Goal: Task Accomplishment & Management: Complete application form

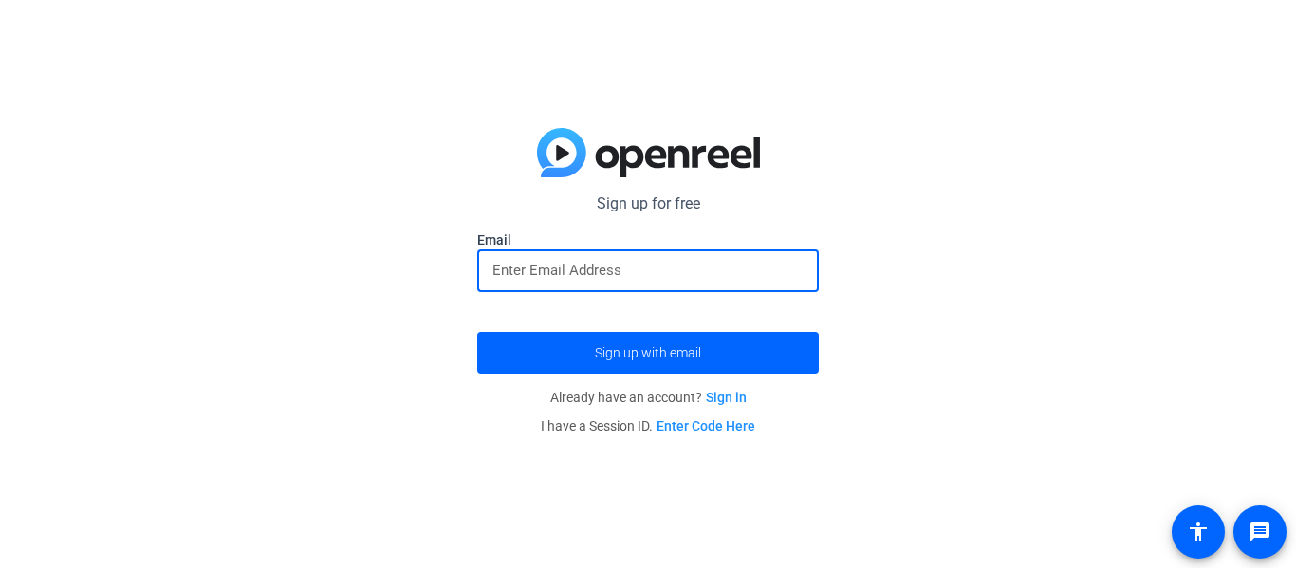
click at [564, 278] on input "email" at bounding box center [648, 270] width 311 height 23
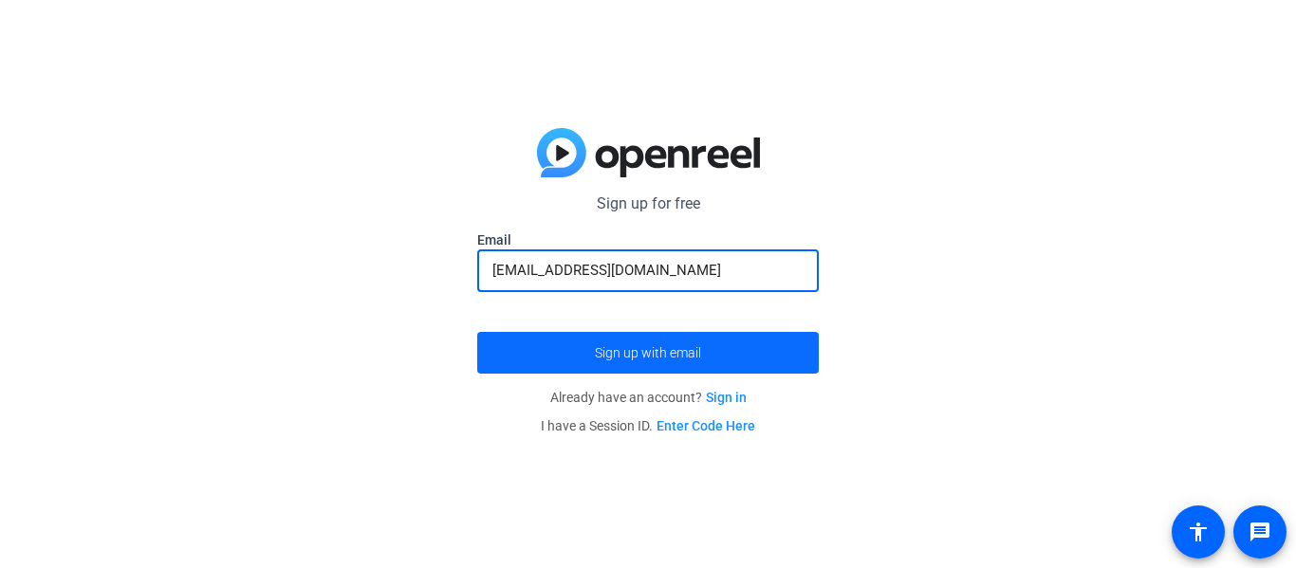
type input "[EMAIL_ADDRESS][DOMAIN_NAME]"
click at [636, 353] on span "Sign up with email" at bounding box center [648, 353] width 106 height 0
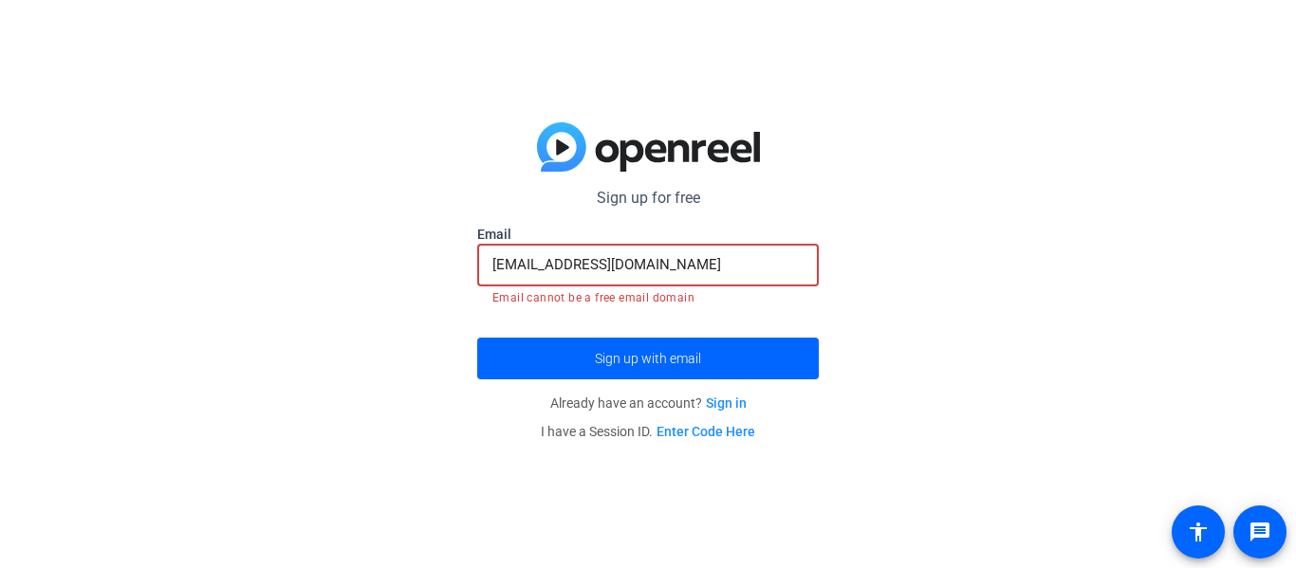
drag, startPoint x: 671, startPoint y: 268, endPoint x: 486, endPoint y: 283, distance: 185.7
click at [486, 283] on div "[EMAIL_ADDRESS][DOMAIN_NAME]" at bounding box center [648, 265] width 342 height 43
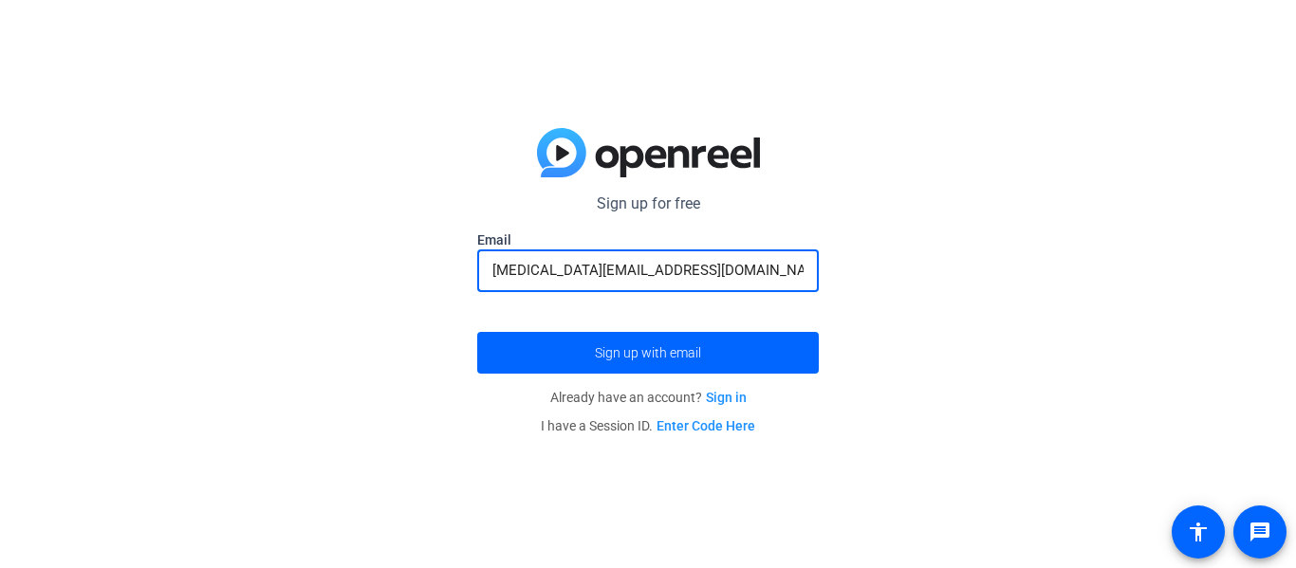
type input "[MEDICAL_DATA][EMAIL_ADDRESS][DOMAIN_NAME]"
click at [477, 332] on button "Sign up with email" at bounding box center [648, 353] width 342 height 42
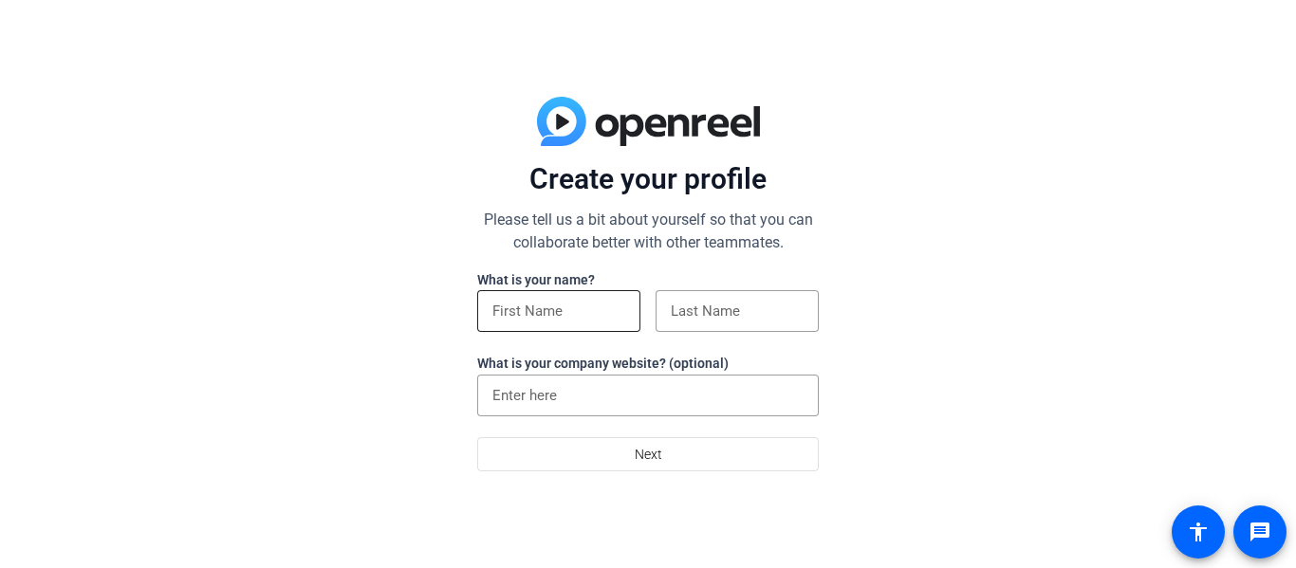
click at [516, 296] on div at bounding box center [559, 311] width 133 height 42
type input "[MEDICAL_DATA]"
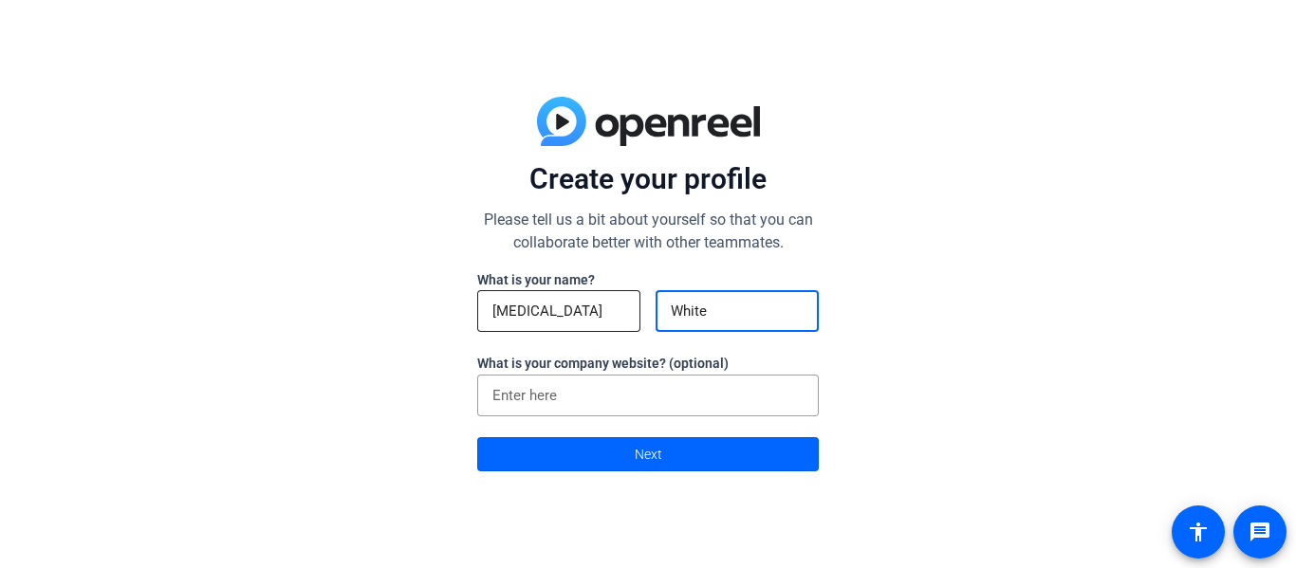
type input "White"
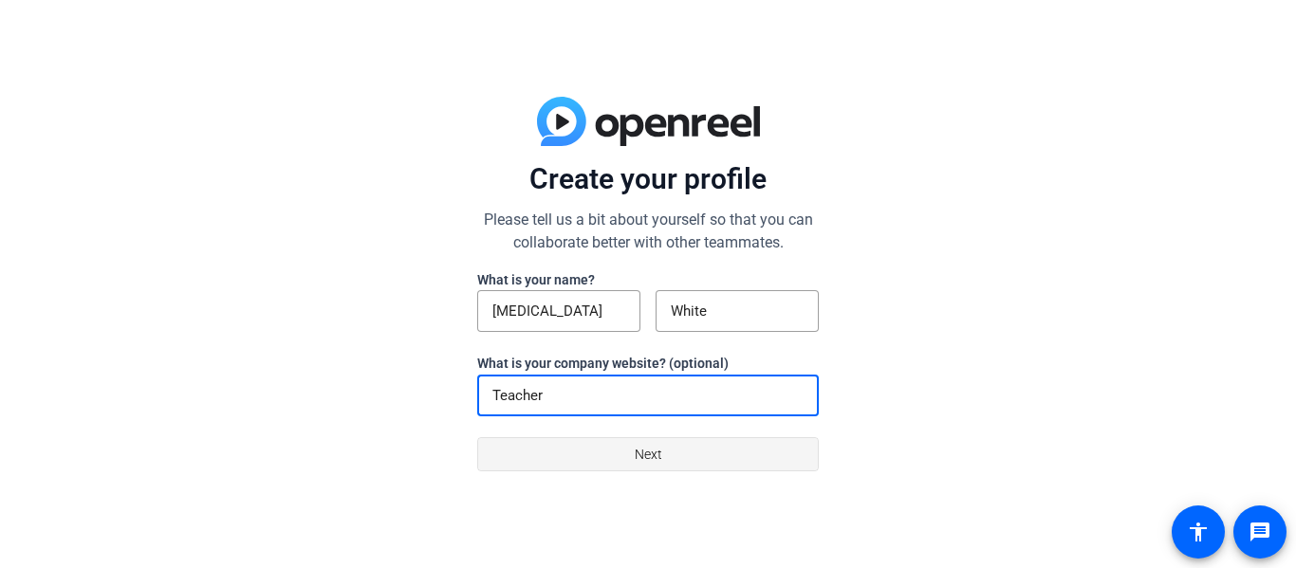
click at [567, 475] on span at bounding box center [648, 455] width 340 height 46
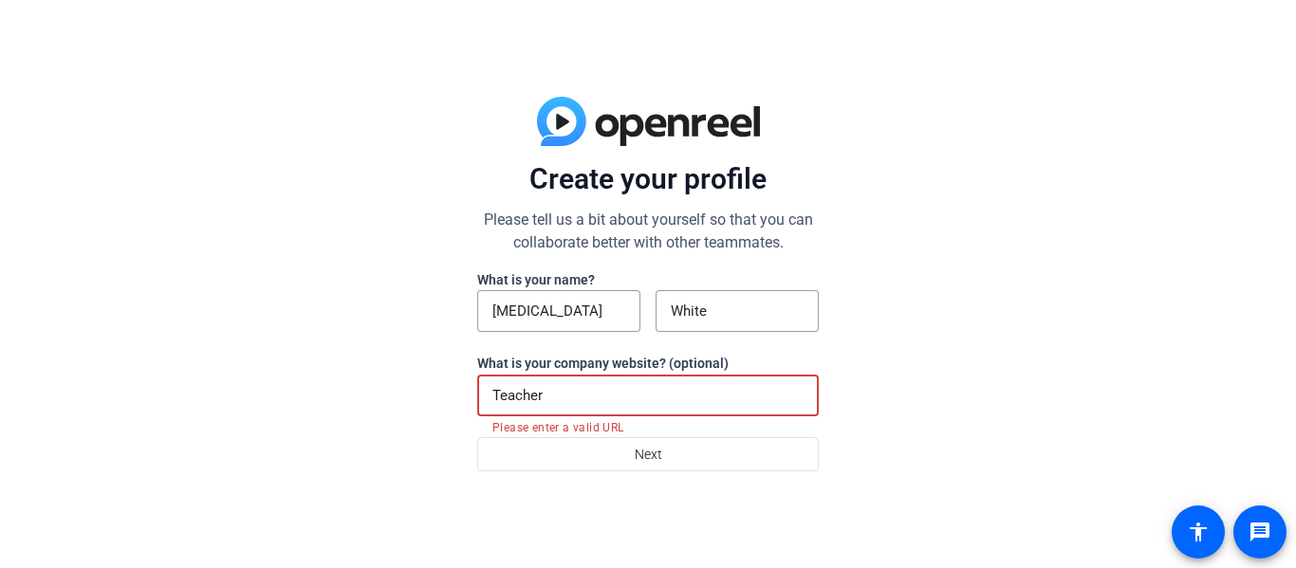
click at [588, 393] on input "Teacher" at bounding box center [648, 395] width 311 height 23
type input "T"
